Goal: Task Accomplishment & Management: Manage account settings

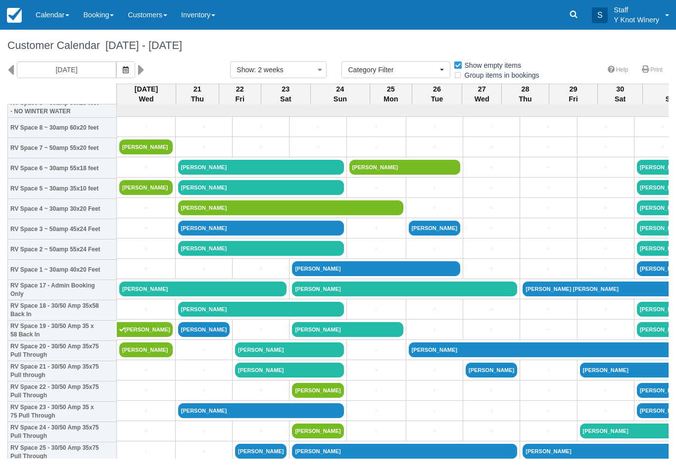
select select
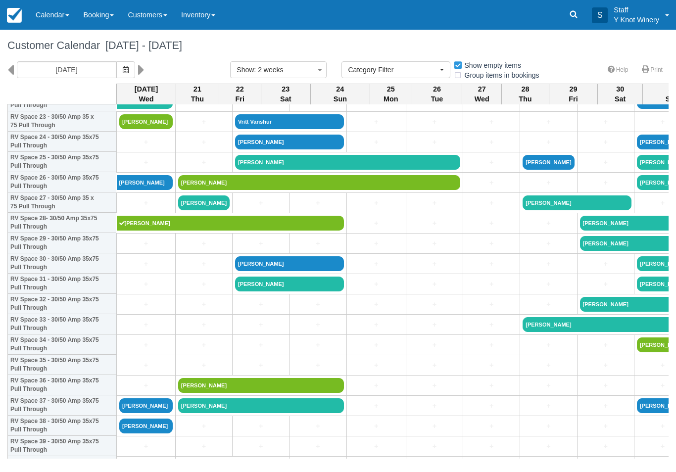
scroll to position [492, 0]
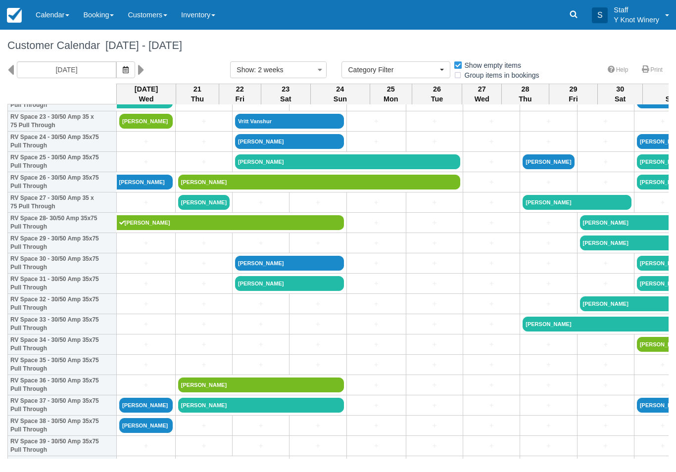
click at [523, 370] on link "+" at bounding box center [548, 365] width 51 height 10
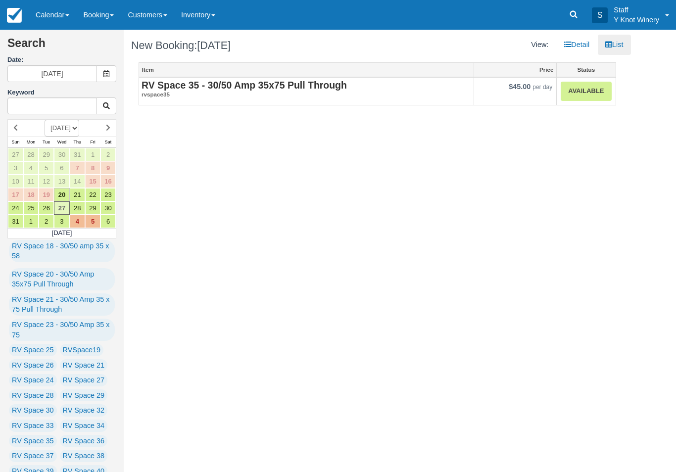
click at [585, 88] on link "Available" at bounding box center [586, 91] width 50 height 19
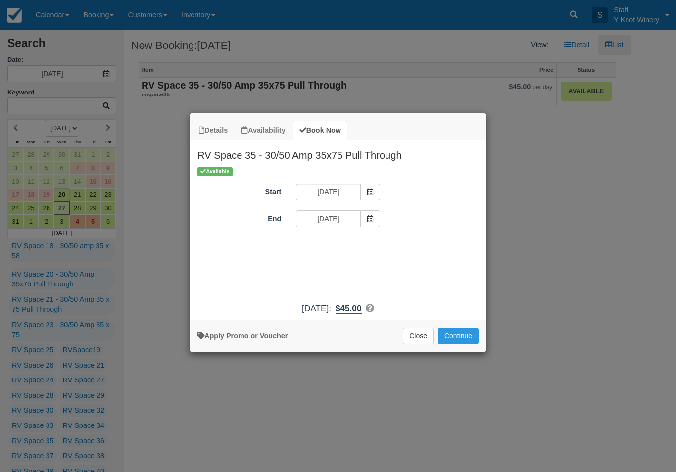
click at [363, 215] on span "Item Modal" at bounding box center [370, 218] width 20 height 17
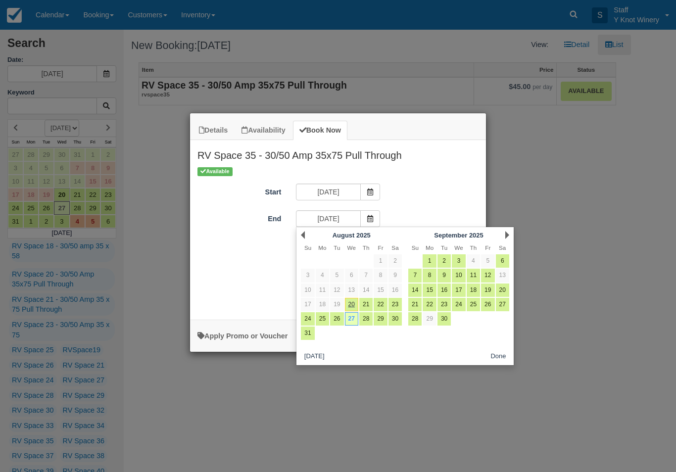
click at [365, 317] on link "28" at bounding box center [365, 318] width 13 height 13
type input "08/28/25"
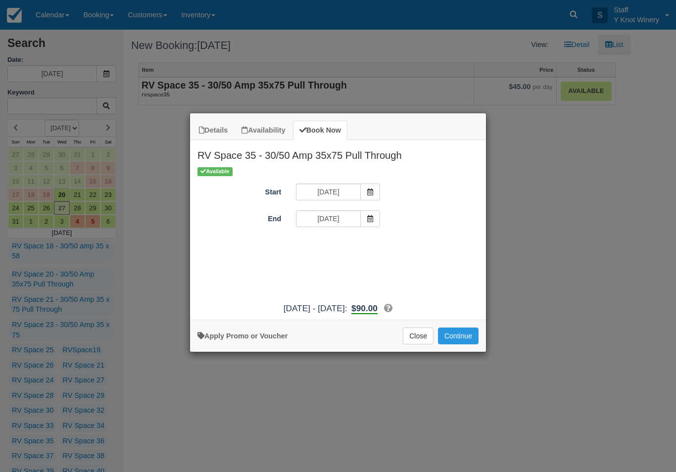
click at [465, 340] on button "Continue" at bounding box center [458, 336] width 41 height 17
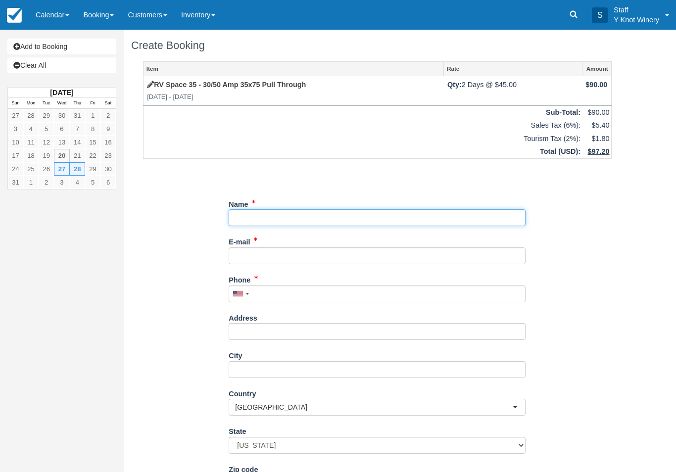
click at [300, 215] on input "Name" at bounding box center [377, 217] width 297 height 17
type input "Donny Soito"
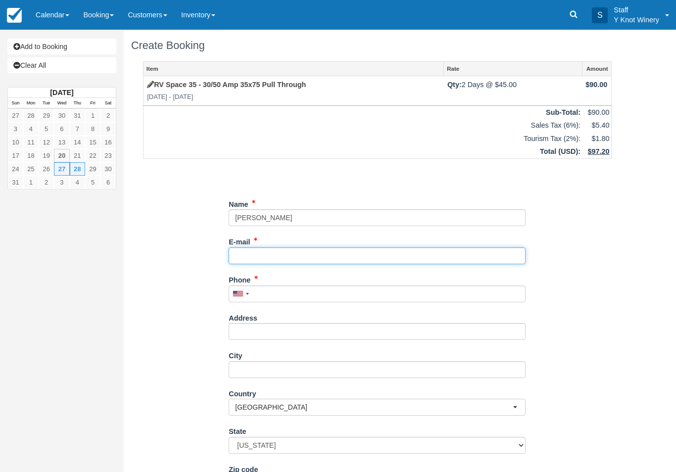
click at [320, 254] on input "E-mail" at bounding box center [377, 255] width 297 height 17
type input "dsoito@icloud.com"
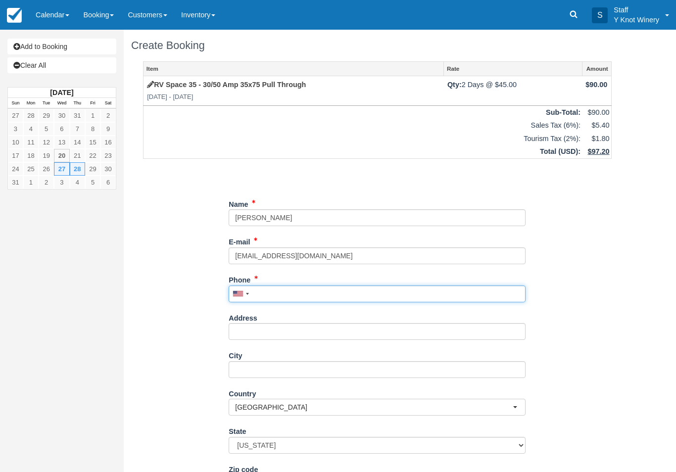
click at [350, 299] on input "Phone" at bounding box center [377, 294] width 297 height 17
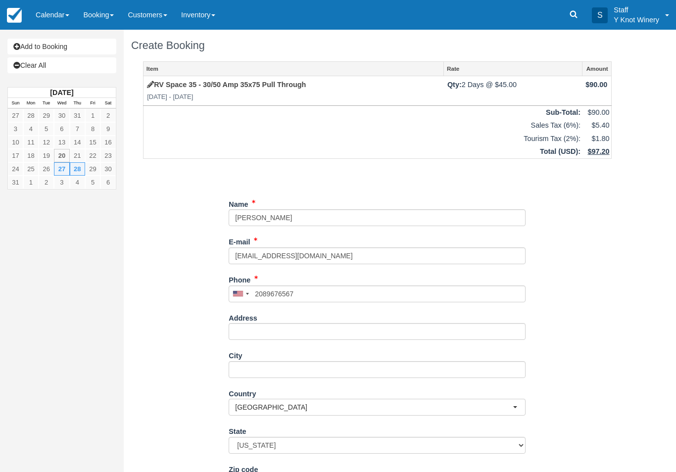
type input "+12089676567"
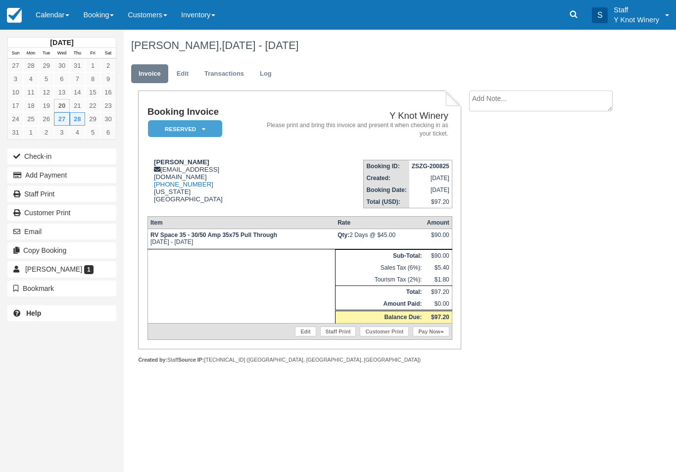
click at [39, 230] on button "Email" at bounding box center [61, 232] width 109 height 16
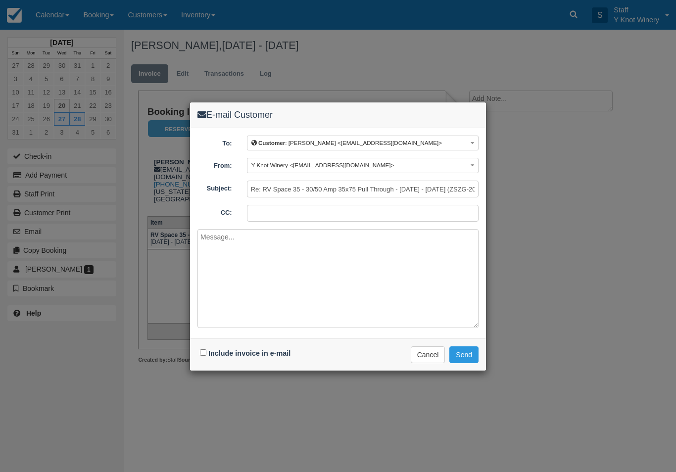
click at [264, 349] on label "Include invoice in e-mail" at bounding box center [249, 353] width 82 height 8
click at [206, 349] on input "Include invoice in e-mail" at bounding box center [203, 352] width 6 height 6
checkbox input "true"
click at [463, 353] on button "Send" at bounding box center [463, 354] width 29 height 17
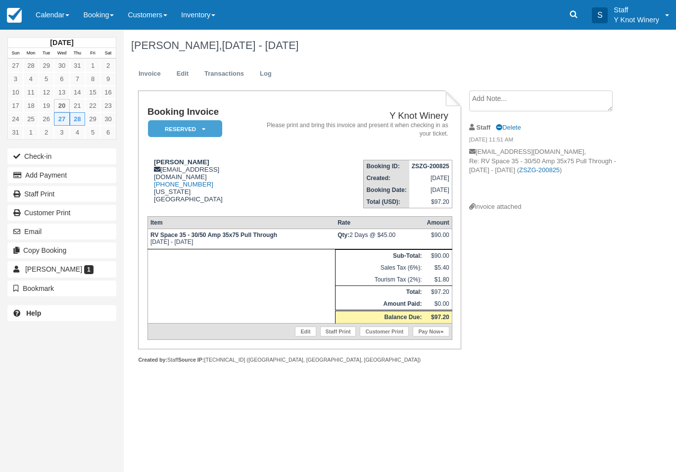
click at [51, 13] on link "Calendar" at bounding box center [53, 15] width 48 height 30
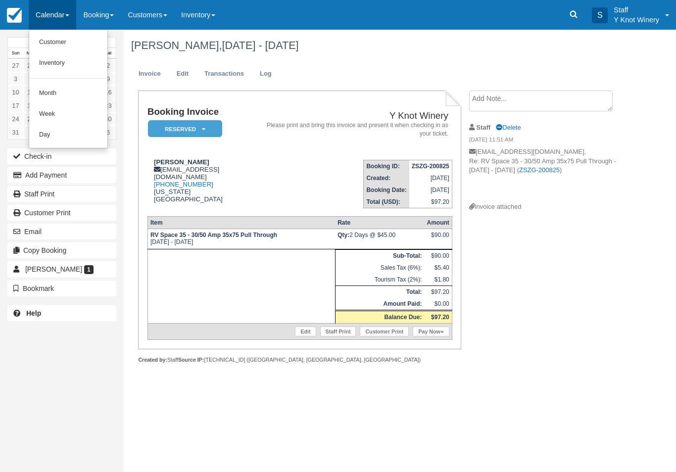
click at [72, 36] on link "Customer" at bounding box center [68, 42] width 78 height 21
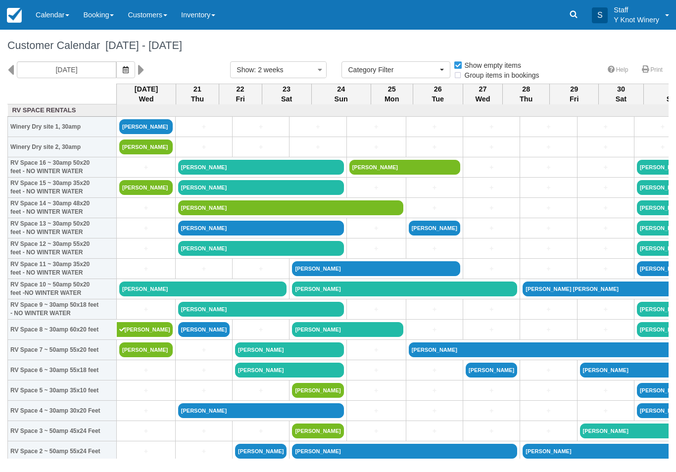
select select
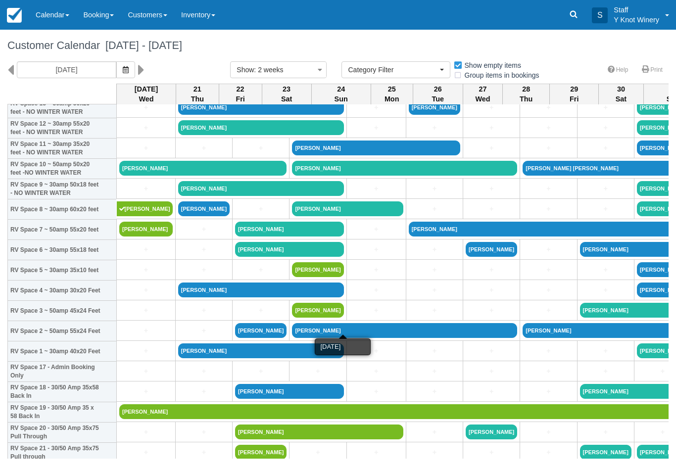
scroll to position [121, 0]
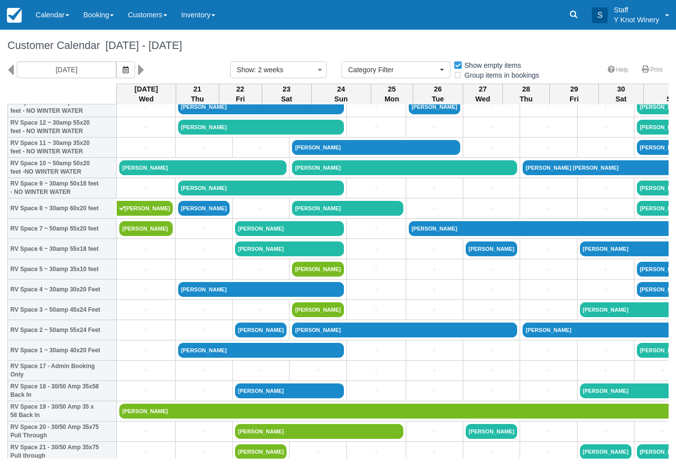
click at [142, 315] on link "+" at bounding box center [145, 310] width 53 height 10
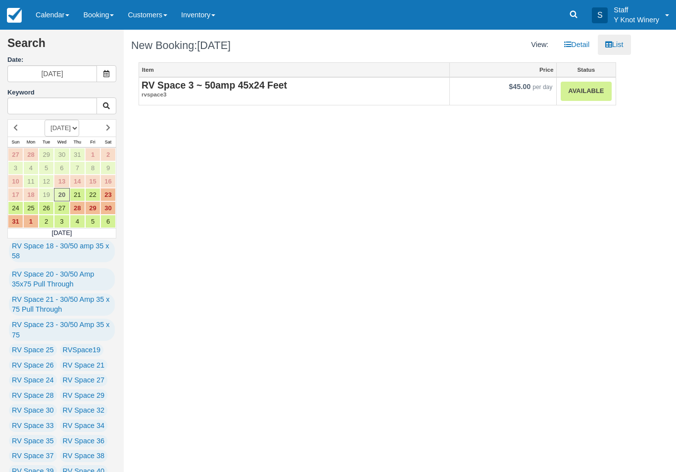
click at [221, 81] on strong "RV Space 3 ~ 50amp 45x24 Feet" at bounding box center [215, 85] width 146 height 11
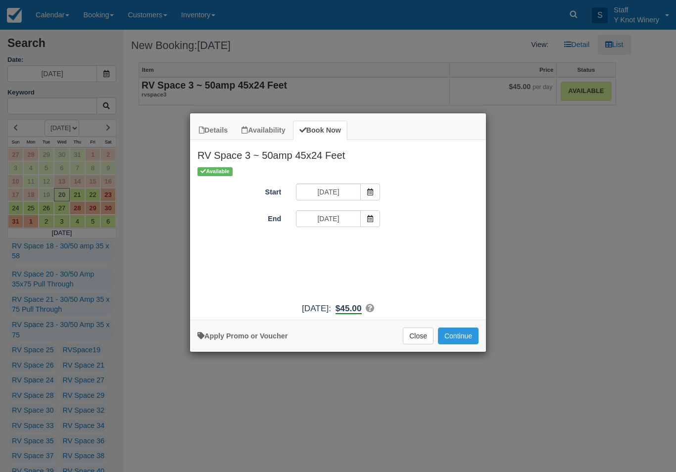
click at [455, 344] on button "Continue" at bounding box center [458, 336] width 41 height 17
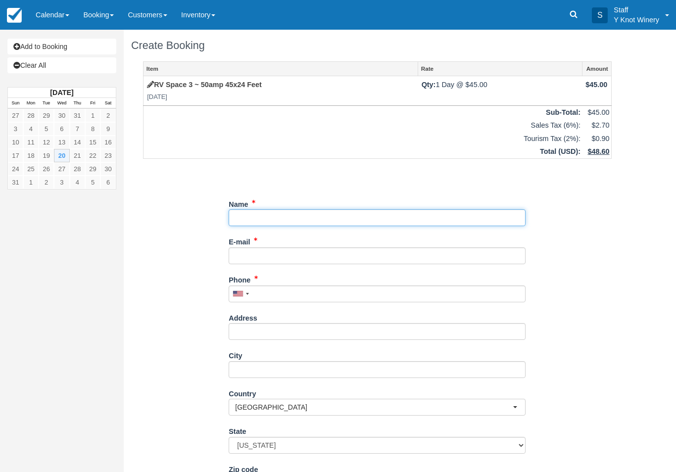
click at [287, 220] on input "Name" at bounding box center [377, 217] width 297 height 17
type input "[PERSON_NAME]"
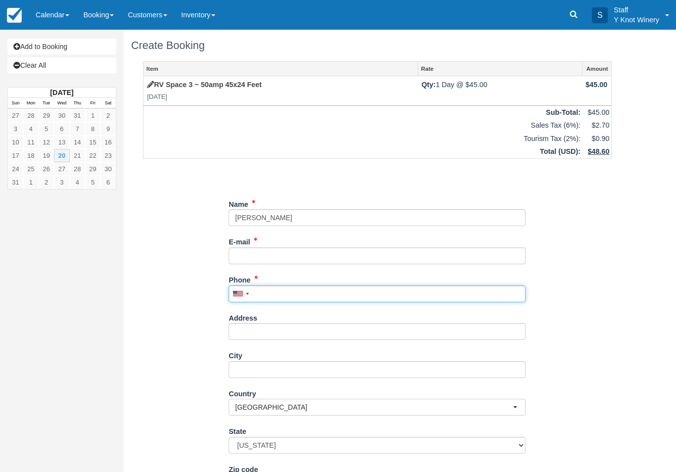
click at [273, 294] on input "Phone" at bounding box center [377, 294] width 297 height 17
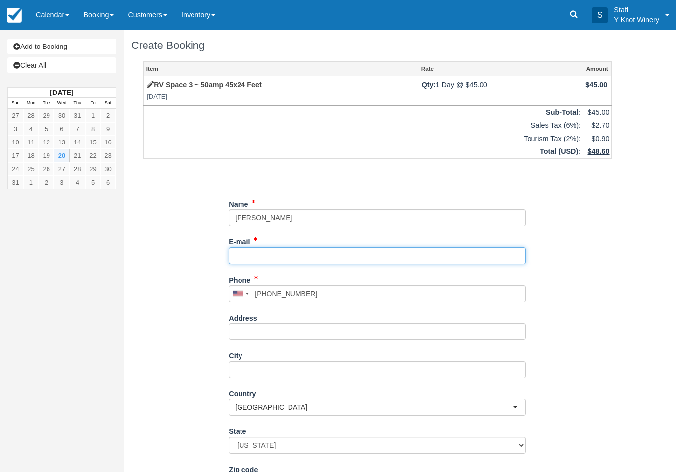
click at [266, 254] on input "E-mail" at bounding box center [377, 255] width 297 height 17
type input "(850) 524-2339"
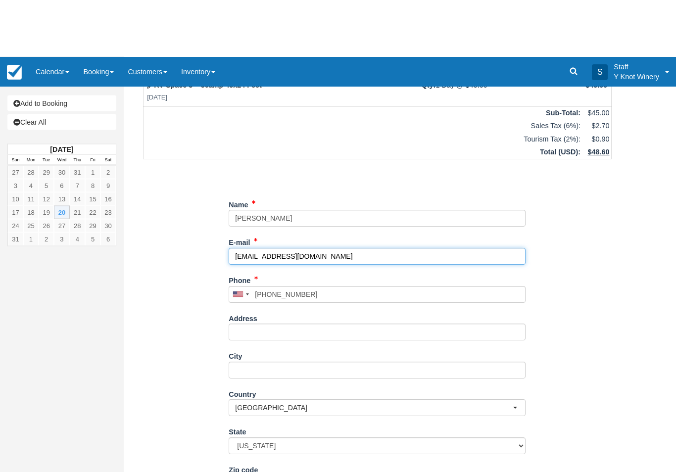
scroll to position [57, 0]
type input "bethcdye@gmail.com"
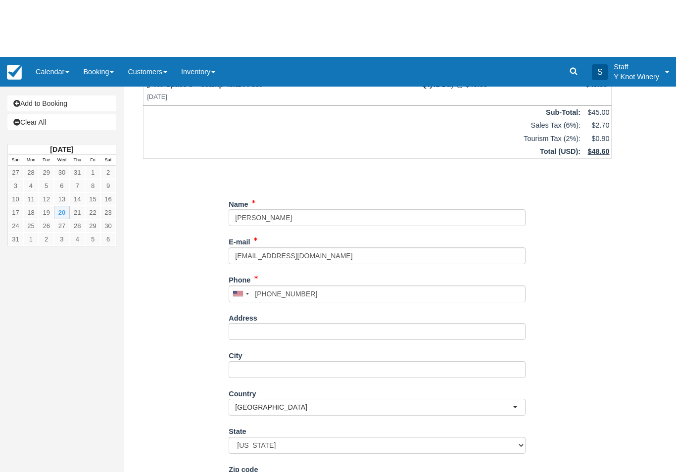
type input "+18505242339"
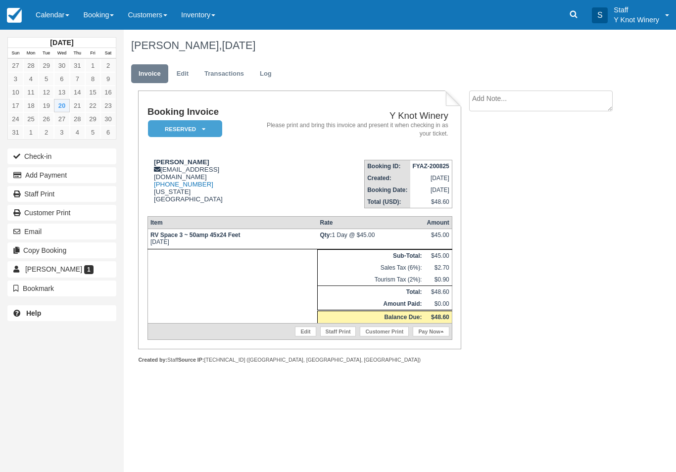
click at [66, 236] on button "Email" at bounding box center [61, 232] width 109 height 16
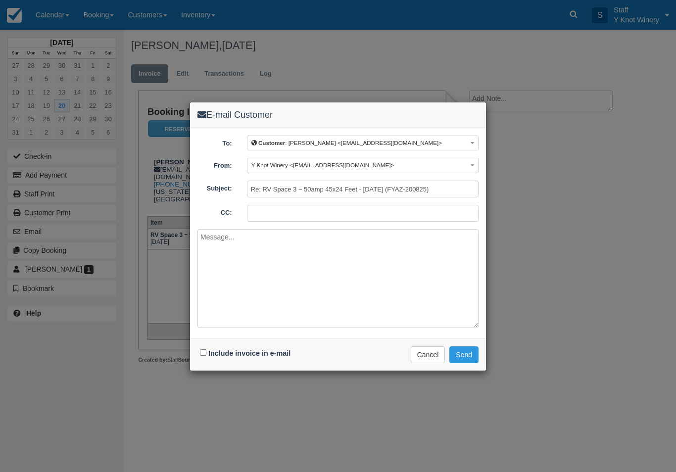
click at [427, 354] on button "Cancel" at bounding box center [428, 354] width 35 height 17
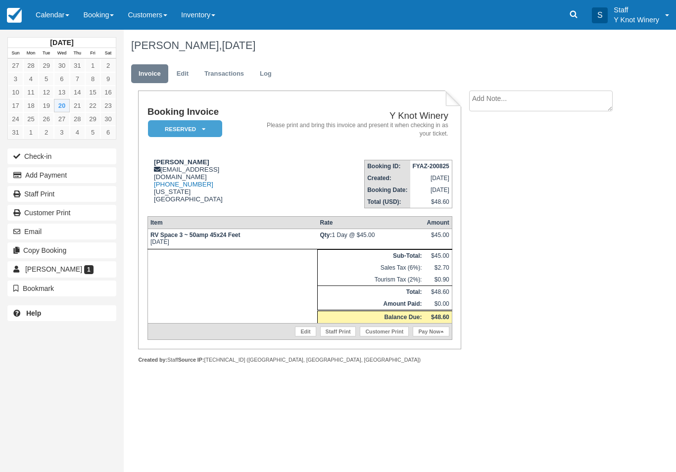
click at [186, 77] on link "Edit" at bounding box center [182, 73] width 27 height 19
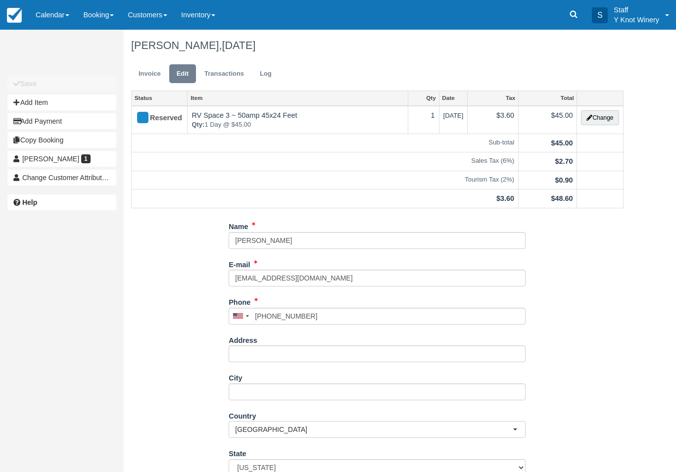
click at [596, 115] on button "Change" at bounding box center [600, 117] width 38 height 15
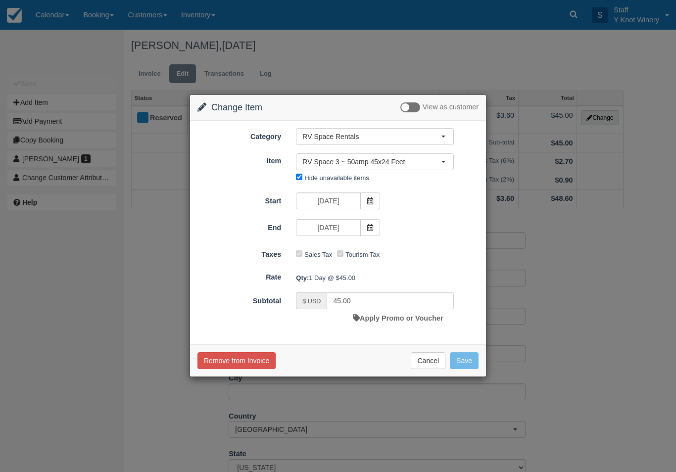
click at [392, 321] on link "Apply Promo or Voucher" at bounding box center [398, 318] width 90 height 8
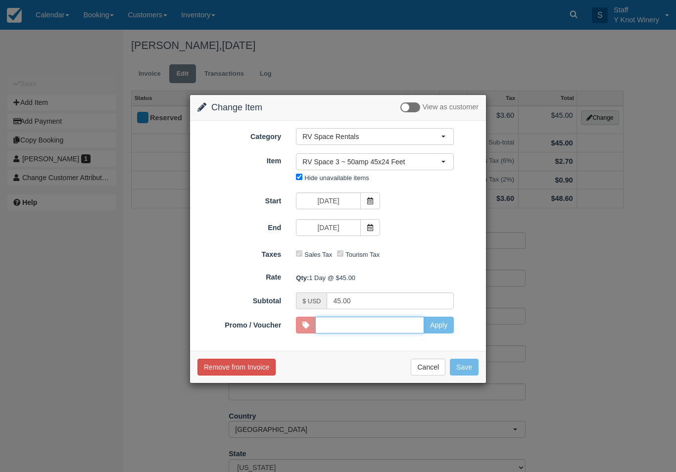
click at [416, 324] on input "Promo / Voucher" at bounding box center [369, 325] width 109 height 17
type input "HHOST"
click at [441, 324] on button "Apply" at bounding box center [439, 325] width 30 height 17
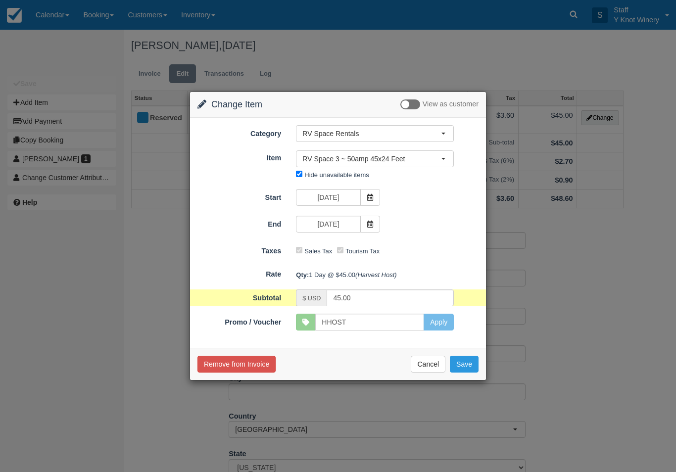
click at [464, 364] on button "Save" at bounding box center [464, 364] width 29 height 17
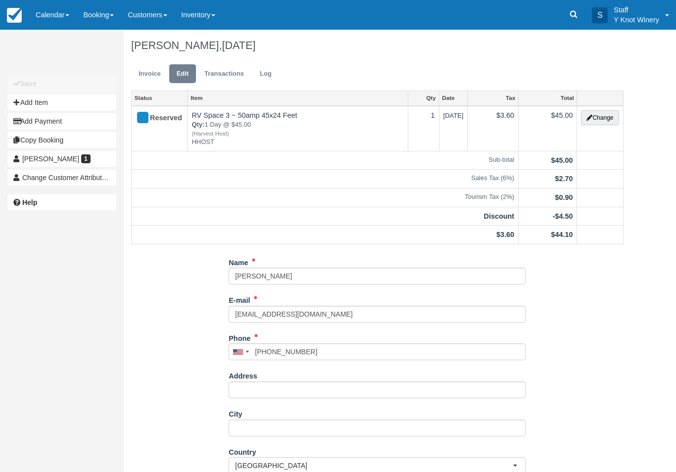
click at [151, 69] on link "Invoice" at bounding box center [149, 73] width 37 height 19
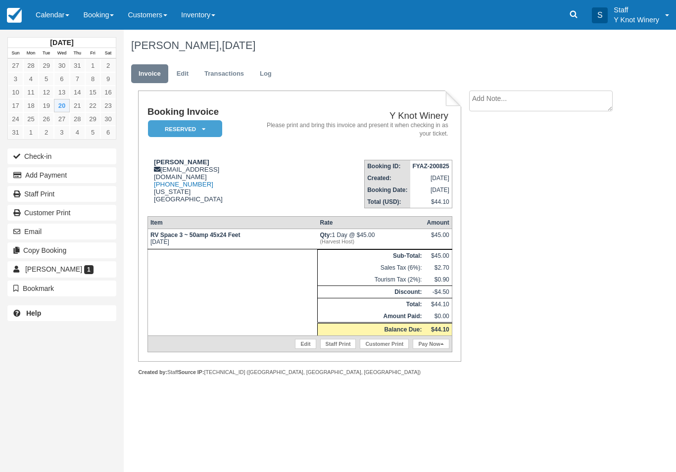
click at [73, 233] on button "Email" at bounding box center [61, 232] width 109 height 16
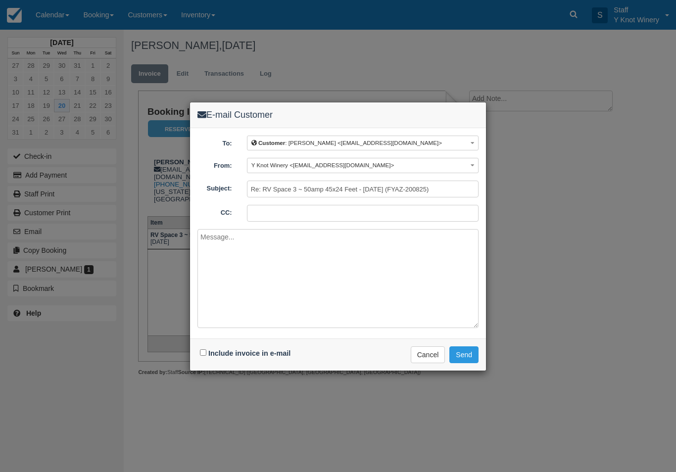
click at [206, 352] on input "Include invoice in e-mail" at bounding box center [203, 352] width 6 height 6
checkbox input "true"
click at [461, 354] on button "Send" at bounding box center [463, 354] width 29 height 17
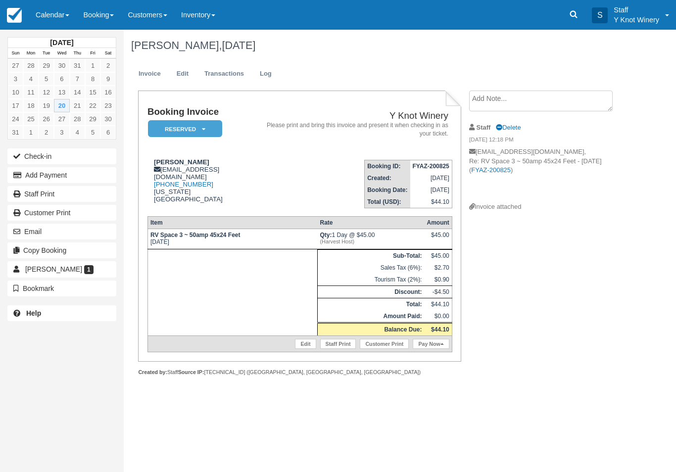
click at [72, 13] on link "Calendar" at bounding box center [53, 15] width 48 height 30
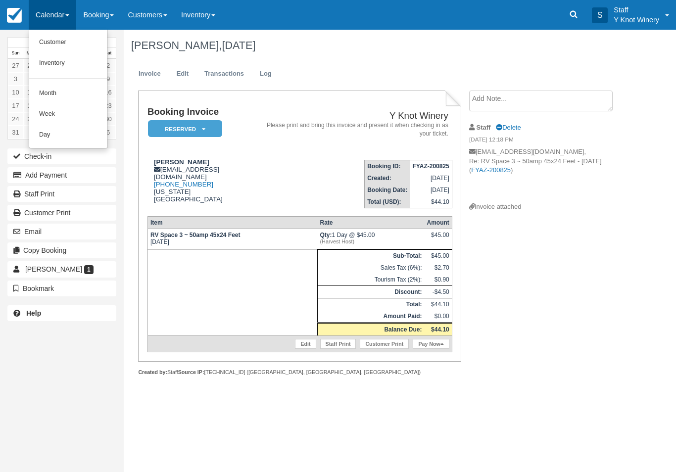
click at [64, 45] on link "Customer" at bounding box center [68, 42] width 78 height 21
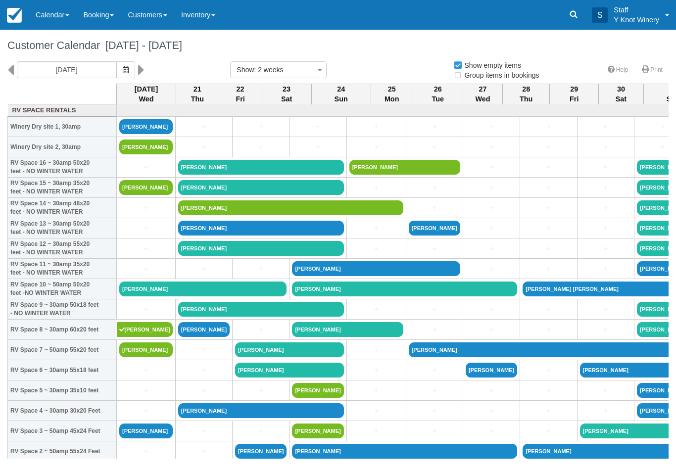
select select
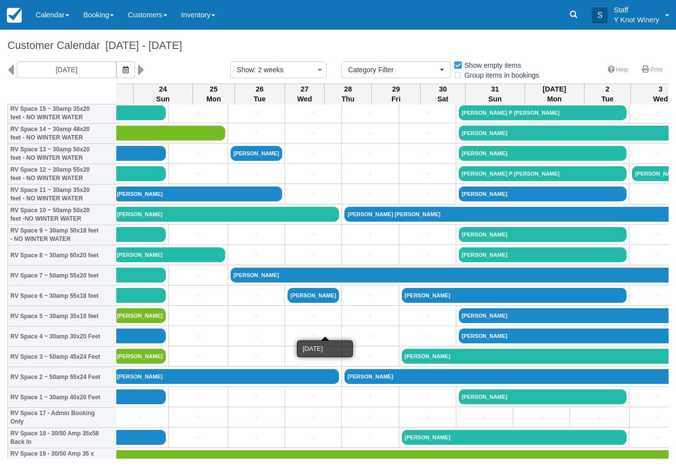
scroll to position [74, 178]
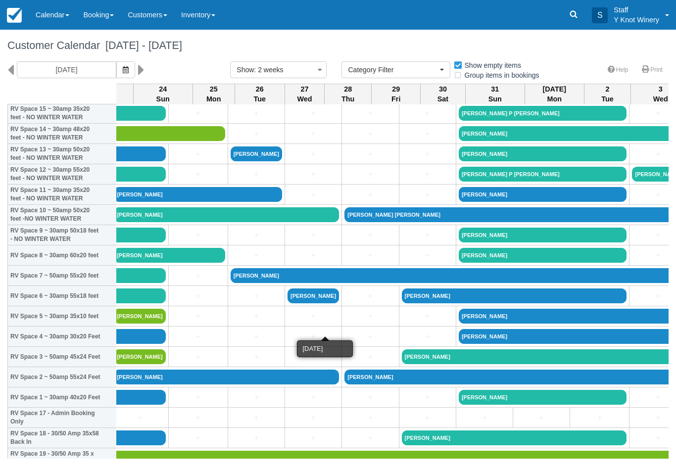
click at [317, 67] on icon "button" at bounding box center [320, 69] width 12 height 15
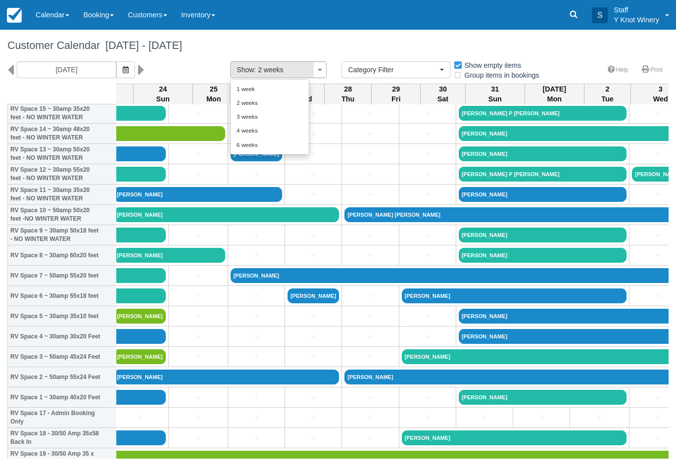
click at [256, 150] on link "6 weeks" at bounding box center [270, 145] width 78 height 14
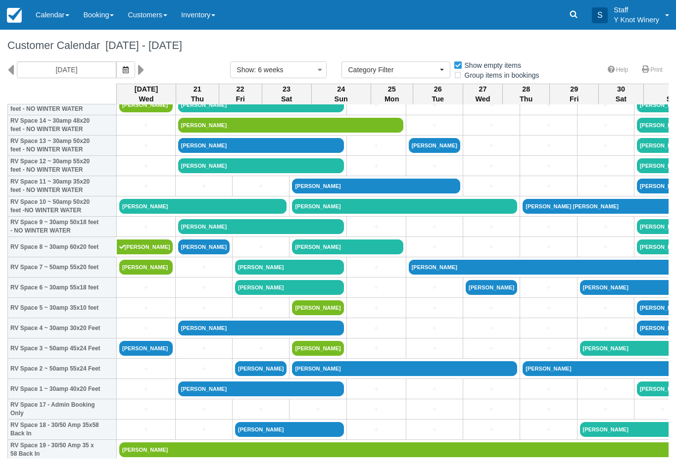
scroll to position [83, 0]
click at [148, 214] on link "[PERSON_NAME]" at bounding box center [202, 206] width 167 height 15
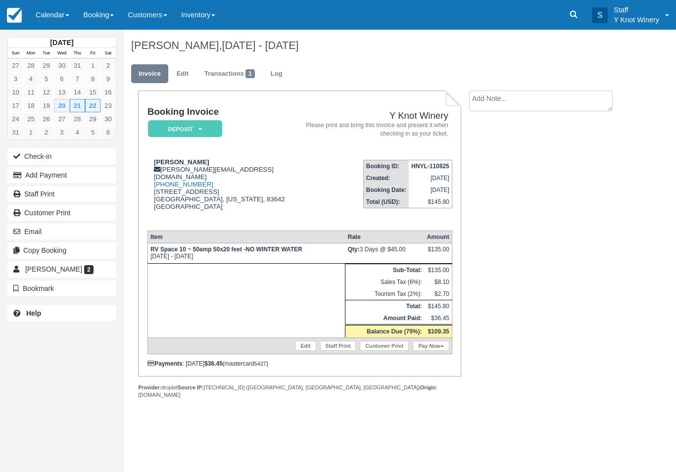
click at [239, 75] on link "Transactions 1" at bounding box center [229, 73] width 65 height 19
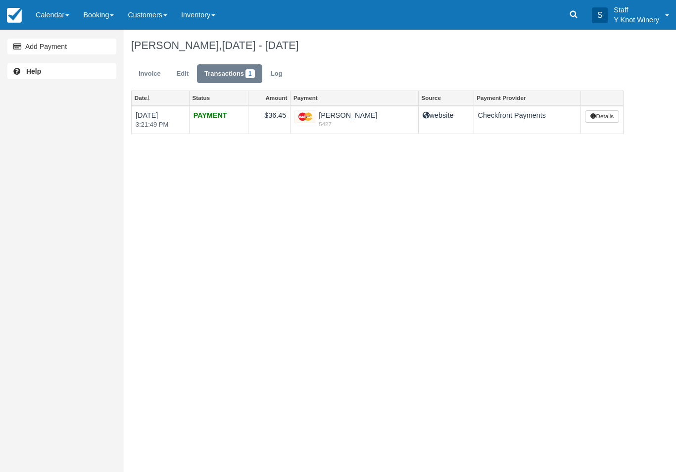
click at [346, 115] on td "[PERSON_NAME] 5427" at bounding box center [355, 120] width 128 height 28
click at [151, 73] on link "Invoice" at bounding box center [149, 73] width 37 height 19
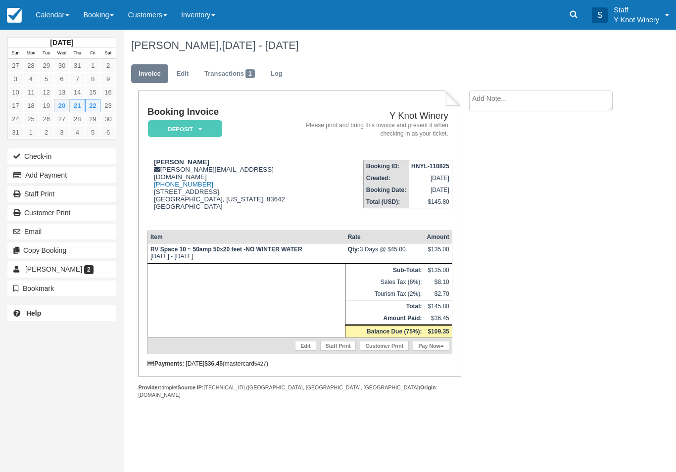
click at [181, 71] on link "Edit" at bounding box center [182, 73] width 27 height 19
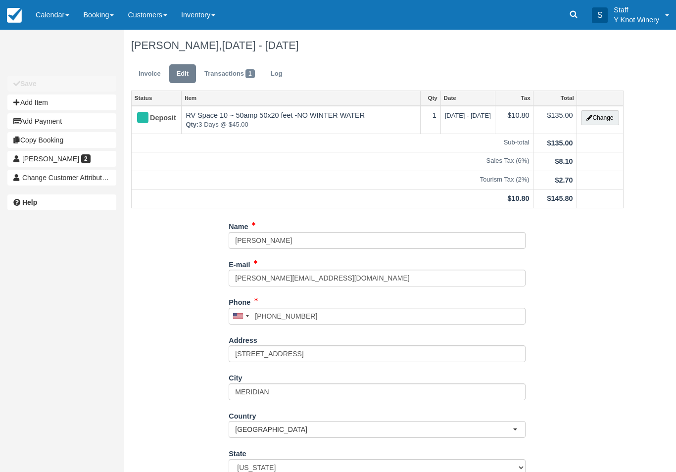
click at [225, 75] on link "Transactions 1" at bounding box center [229, 73] width 65 height 19
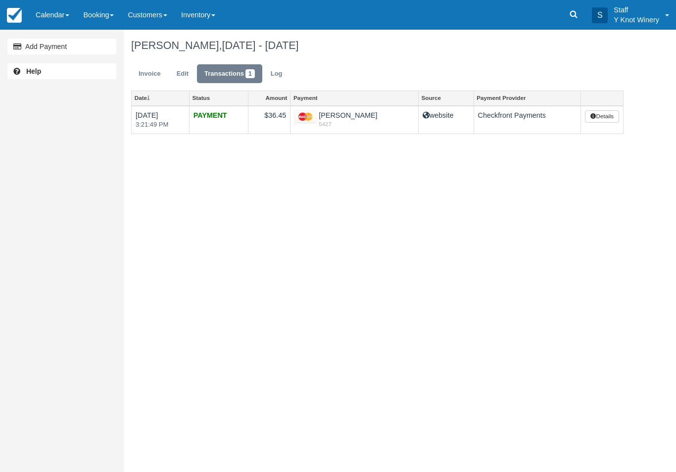
click at [505, 116] on td "Checkfront Payments" at bounding box center [527, 120] width 107 height 28
click at [153, 112] on td "[DATE] 3:21:49 PM" at bounding box center [161, 120] width 58 height 28
click at [213, 118] on strong "PAYMENT" at bounding box center [211, 115] width 34 height 8
click at [278, 71] on link "Log" at bounding box center [276, 73] width 27 height 19
